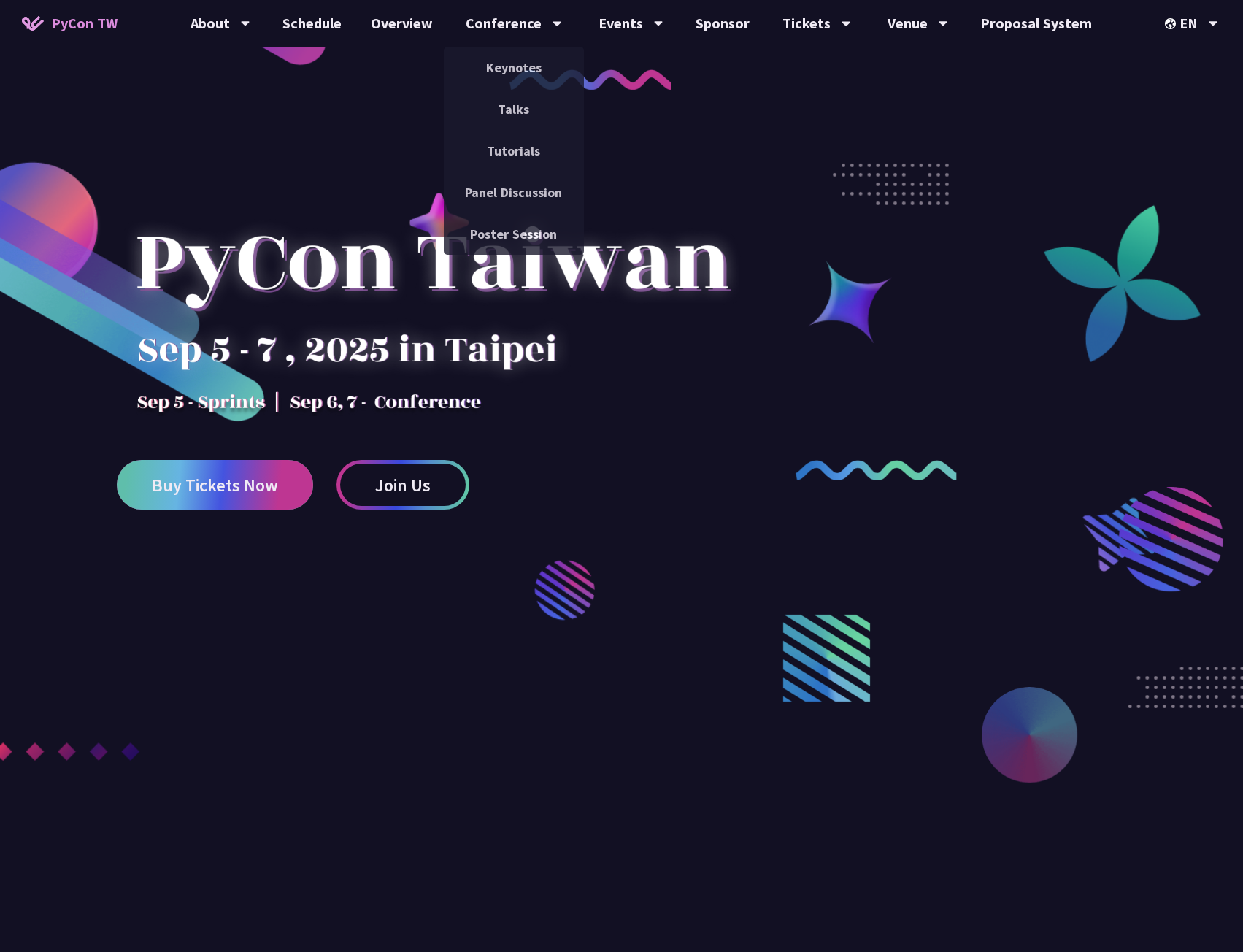
click at [218, 489] on span "Buy Tickets Now" at bounding box center [215, 485] width 126 height 18
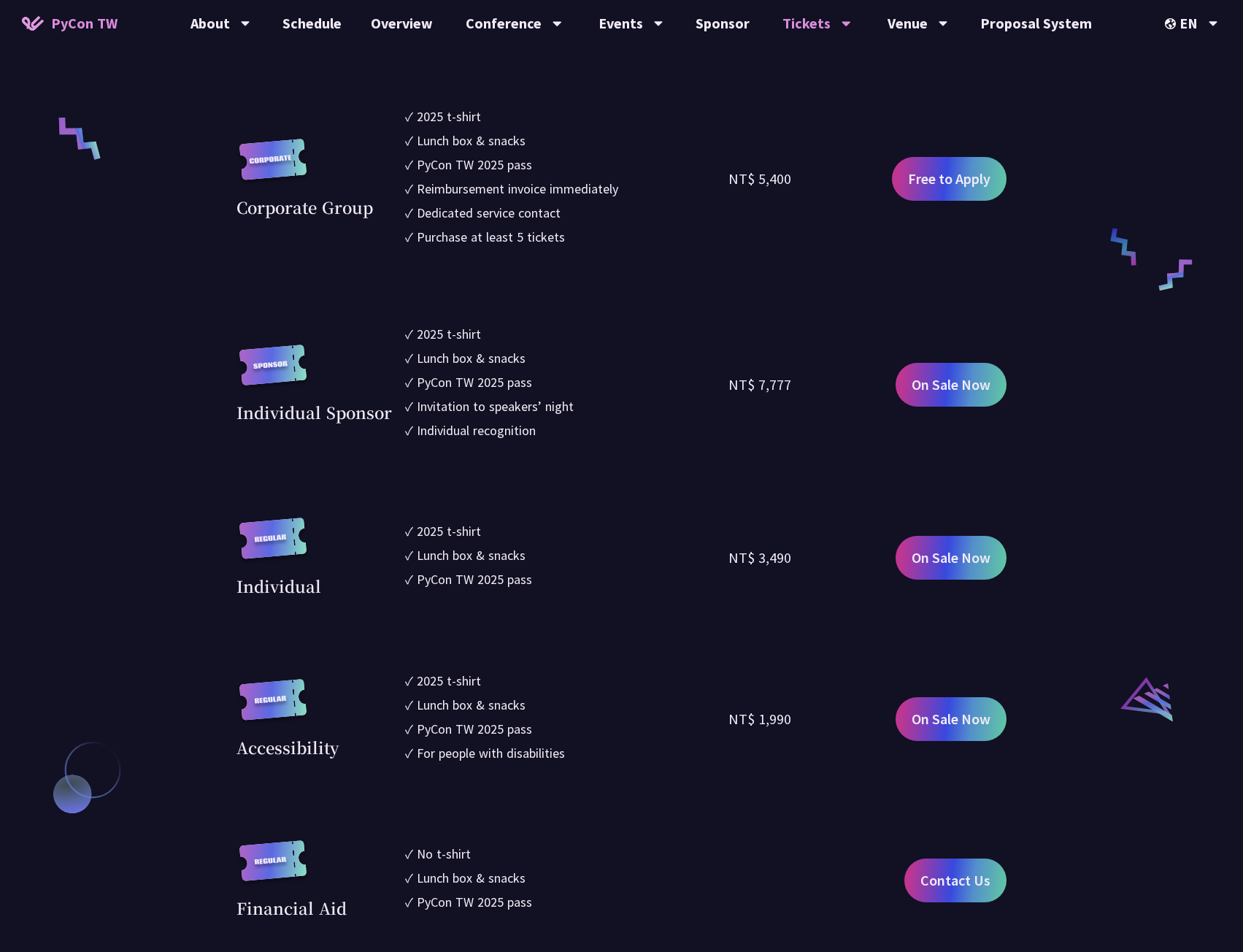
scroll to position [1532, 0]
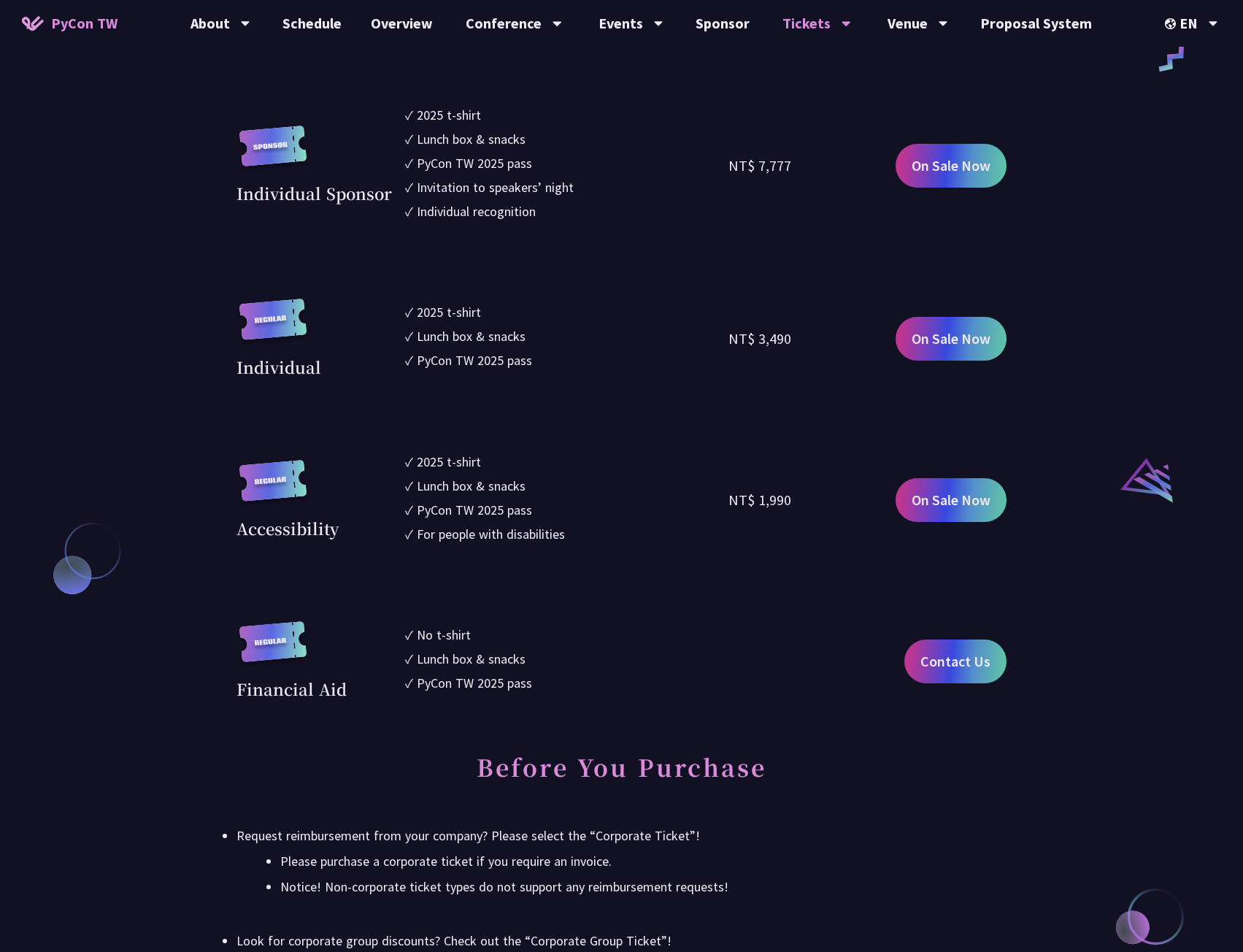
click at [317, 532] on div "Accessibility" at bounding box center [287, 528] width 102 height 24
click at [665, 403] on section "Corporate ✓ 2025 t-shirt ✓ Lunch box & snacks ✓ PyCon TW 2025 pass ✓ Reimbursem…" at bounding box center [622, 210] width 770 height 983
click at [283, 372] on div "Individual" at bounding box center [279, 366] width 84 height 24
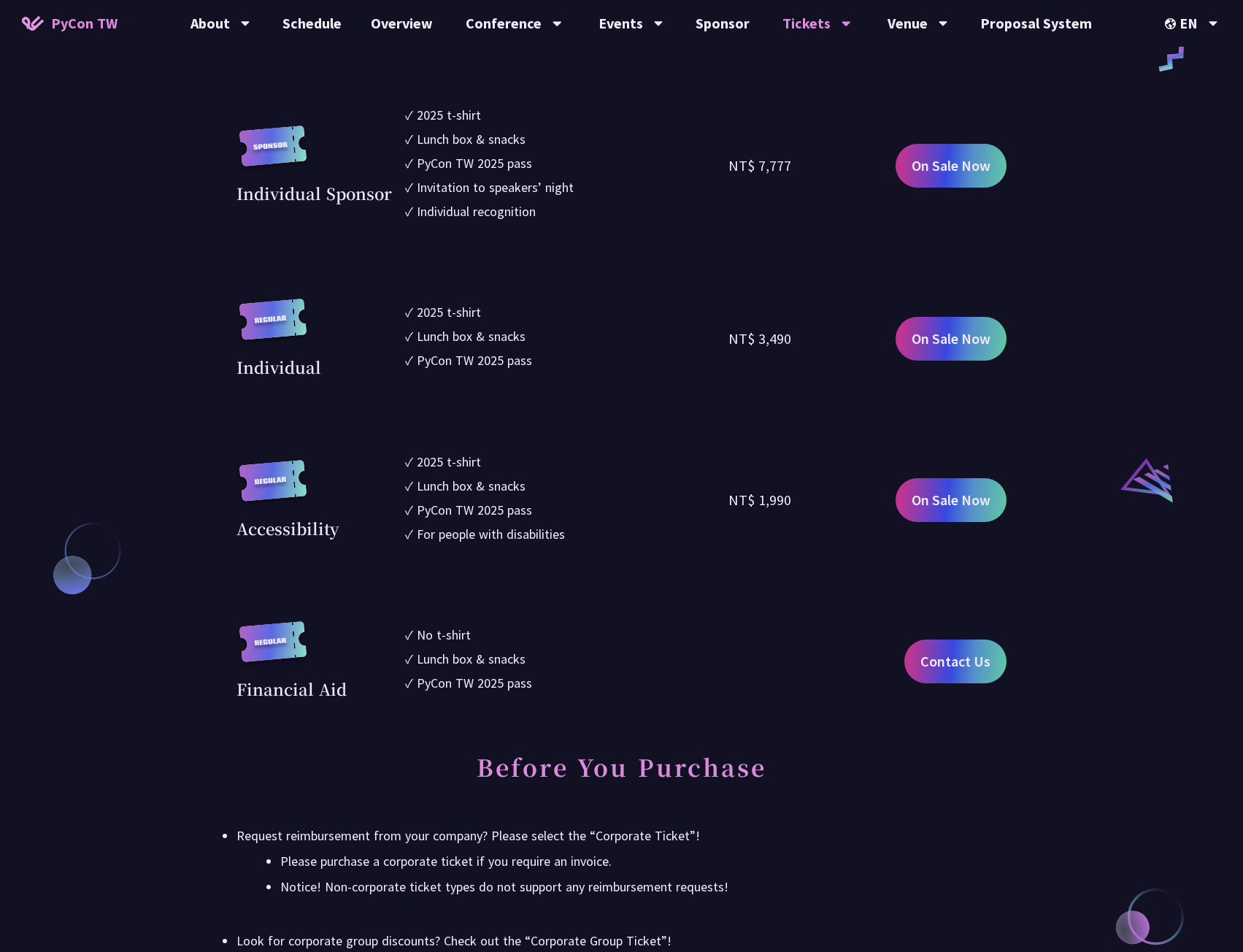
click at [502, 329] on div "Lunch box & snacks" at bounding box center [471, 336] width 109 height 20
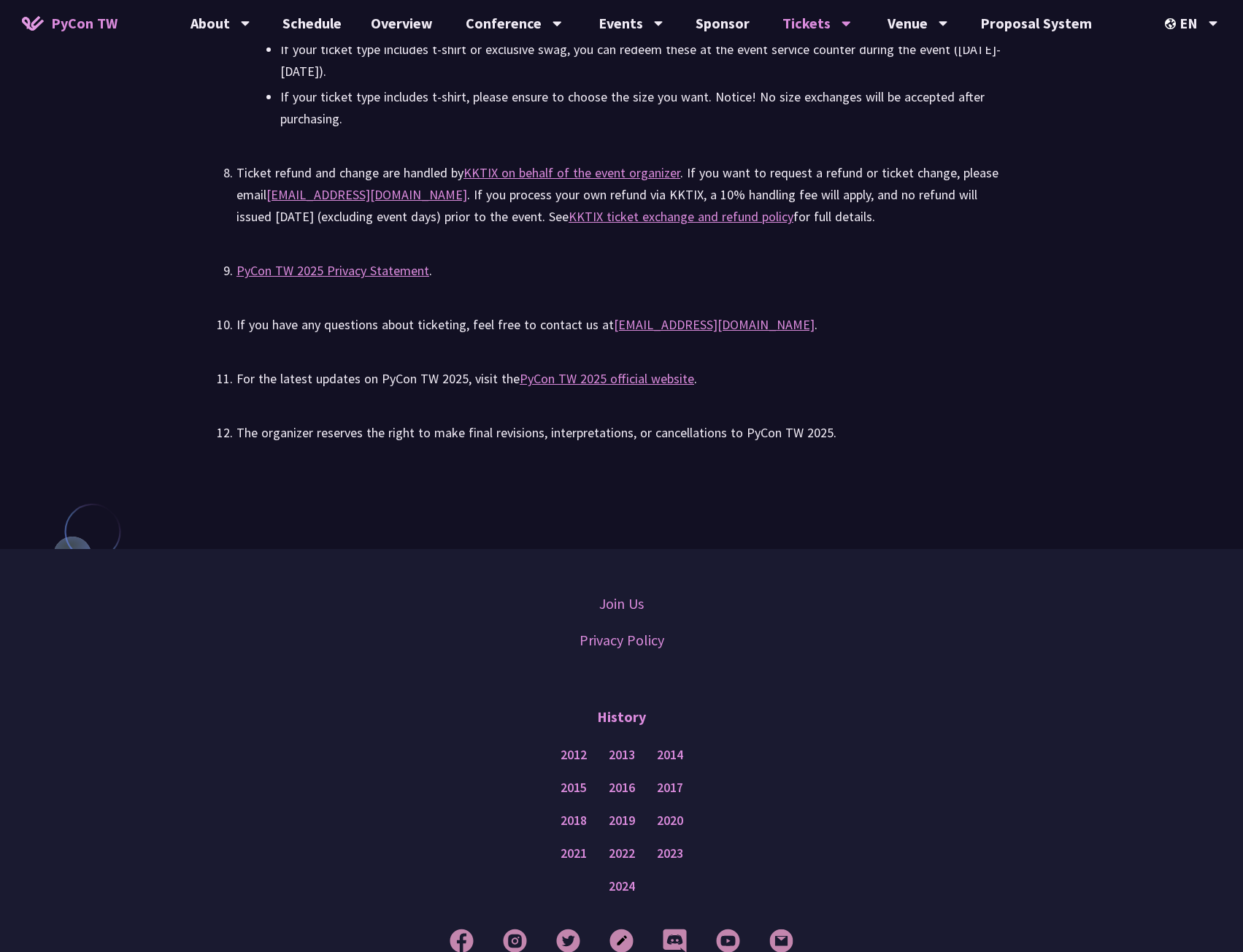
scroll to position [3555, 0]
